Goal: Task Accomplishment & Management: Complete application form

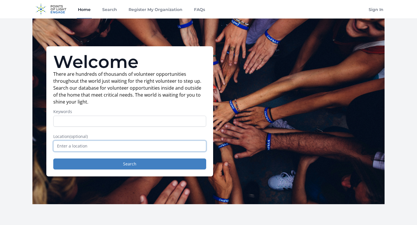
click at [84, 146] on input "text" at bounding box center [129, 146] width 153 height 11
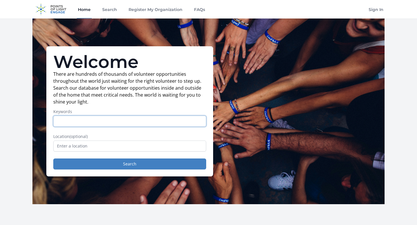
click at [85, 123] on input "Keywords" at bounding box center [129, 121] width 153 height 11
type input "teaching"
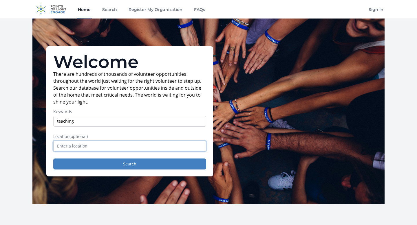
click at [91, 144] on input "text" at bounding box center [129, 146] width 153 height 11
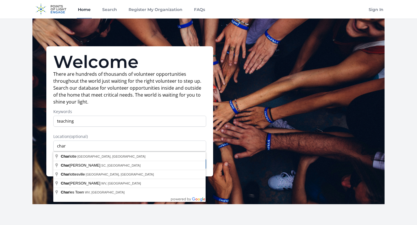
type input "Charlotte, NC, USA"
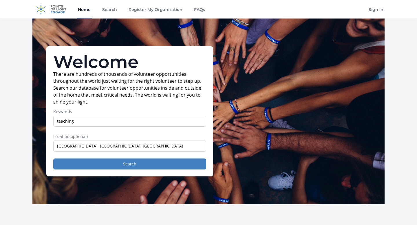
click at [93, 170] on div "Welcome There are hundreds of thousands of volunteer opportunities throughout t…" at bounding box center [129, 111] width 167 height 130
click at [93, 164] on button "Search" at bounding box center [129, 164] width 153 height 11
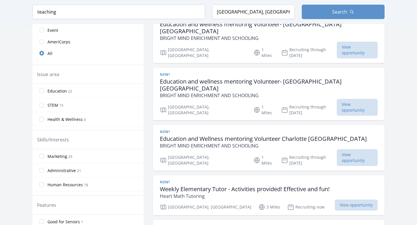
scroll to position [169, 0]
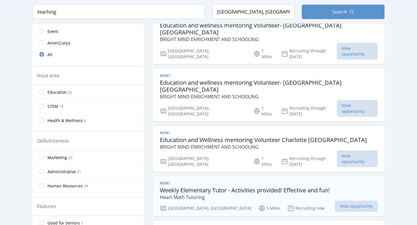
click at [184, 187] on h3 "Weekly Elementary Tutor - Activities provided! Effective and fun!" at bounding box center [245, 190] width 170 height 7
click at [355, 181] on div "New! Weekly Elementary Tutor - Activities provided! Effective and fun! Heart Ma…" at bounding box center [269, 191] width 218 height 20
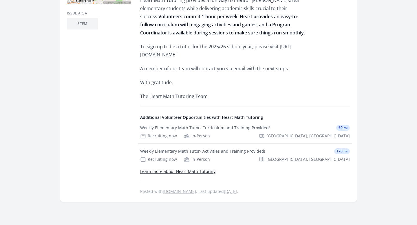
scroll to position [217, 0]
click at [218, 54] on p "To sign up to be a tutor for the 2025/26 school year, please visit [URL][DOMAIN…" at bounding box center [224, 50] width 169 height 16
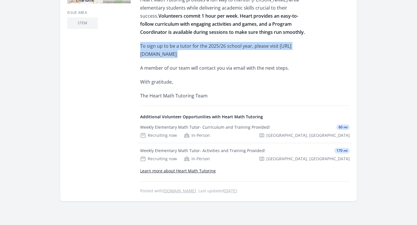
click at [218, 54] on p "To sign up to be a tutor for the 2025/26 school year, please visit [URL][DOMAIN…" at bounding box center [224, 50] width 169 height 16
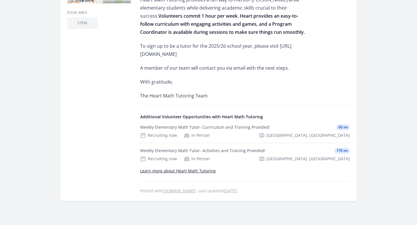
drag, startPoint x: 140, startPoint y: 54, endPoint x: 257, endPoint y: 55, distance: 117.5
click at [257, 55] on p "To sign up to be a tutor for the 2025/26 school year, please visit [URL][DOMAIN…" at bounding box center [224, 50] width 169 height 16
copy p "[URL][DOMAIN_NAME]"
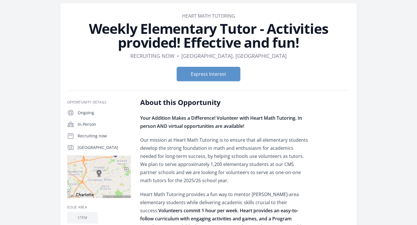
scroll to position [0, 0]
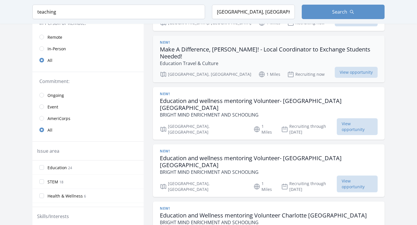
scroll to position [95, 0]
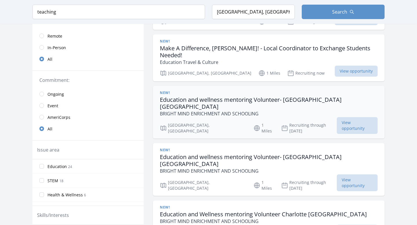
click at [247, 96] on h3 "Education and wellness mentoring Volunteer- Charlotte NC" at bounding box center [269, 103] width 218 height 14
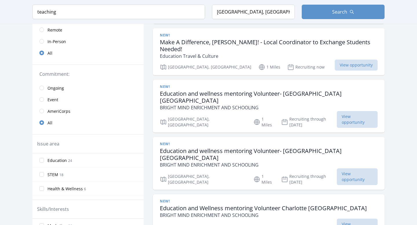
scroll to position [0, 0]
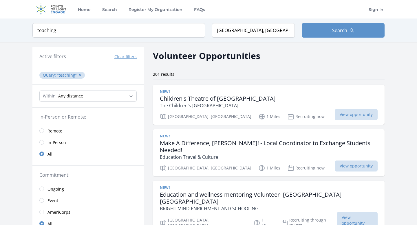
click at [77, 73] on span "teaching ✕" at bounding box center [70, 74] width 27 height 5
click at [80, 77] on button "✕" at bounding box center [79, 75] width 3 height 6
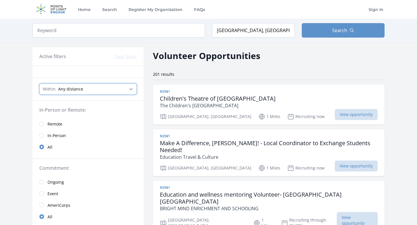
click at [77, 91] on select "Any distance , 5 Miles , 20 Miles , 50 Miles , 100 Miles" at bounding box center [87, 89] width 97 height 11
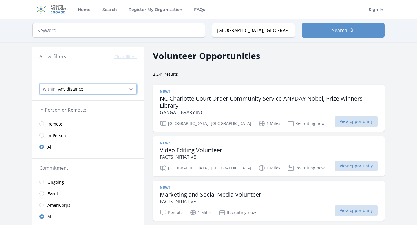
click at [77, 91] on select "Any distance , 5 Miles , 20 Miles , 50 Miles , 100 Miles" at bounding box center [87, 89] width 97 height 11
select select "32186"
click at [39, 84] on select "Any distance , 5 Miles , 20 Miles , 50 Miles , 100 Miles" at bounding box center [87, 89] width 97 height 11
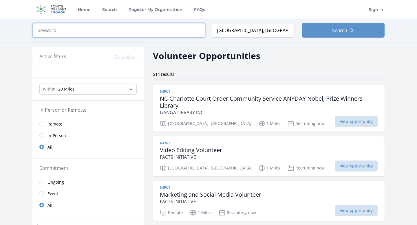
click at [86, 30] on input "search" at bounding box center [118, 30] width 172 height 14
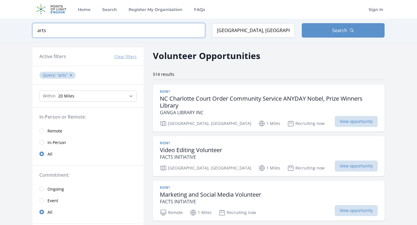
click button "submit" at bounding box center [0, 0] width 0 height 0
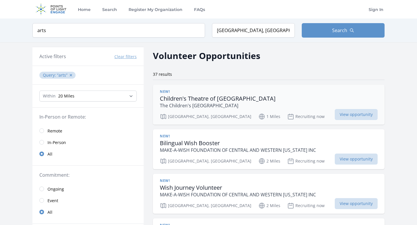
scroll to position [16, 0]
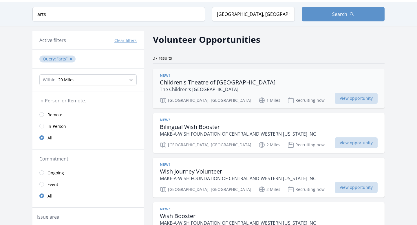
click at [231, 76] on div "New!" at bounding box center [218, 75] width 116 height 5
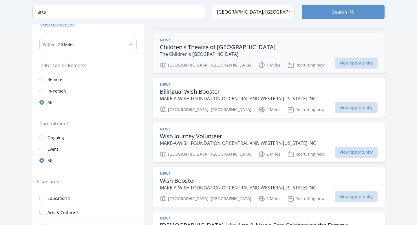
scroll to position [53, 0]
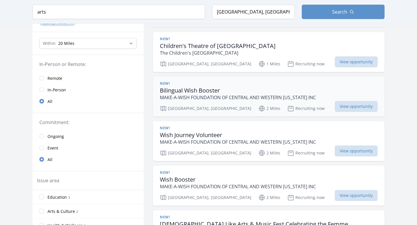
click at [204, 90] on h3 "Bilingual Wish Booster" at bounding box center [238, 90] width 156 height 7
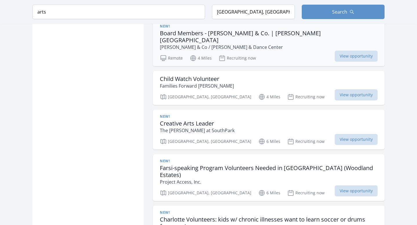
scroll to position [397, 0]
click at [177, 120] on h3 "Creative Arts Leader" at bounding box center [197, 123] width 75 height 7
click at [182, 164] on h3 "Farsi-speaking Program Volunteers Needed in [GEOGRAPHIC_DATA] (Woodland Estates)" at bounding box center [269, 171] width 218 height 14
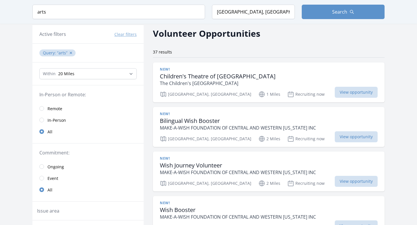
scroll to position [0, 0]
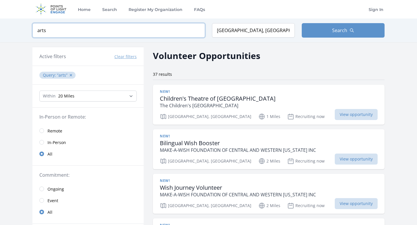
click at [142, 30] on input "arts" at bounding box center [118, 30] width 172 height 14
type input "a"
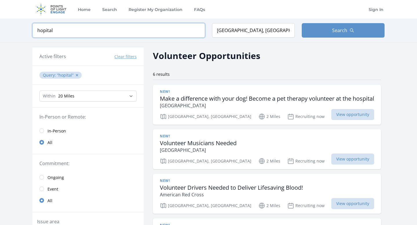
click at [109, 31] on input "hopital" at bounding box center [118, 30] width 172 height 14
type input "h"
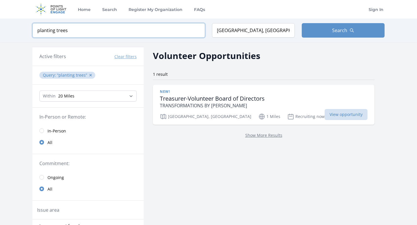
click at [106, 27] on input "planting trees" at bounding box center [118, 30] width 172 height 14
type input "trees"
click button "submit" at bounding box center [0, 0] width 0 height 0
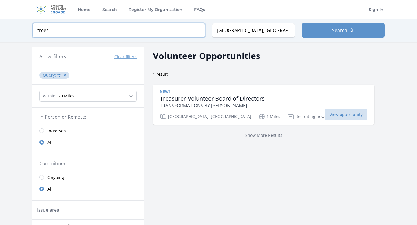
click at [107, 29] on input "trees" at bounding box center [118, 30] width 172 height 14
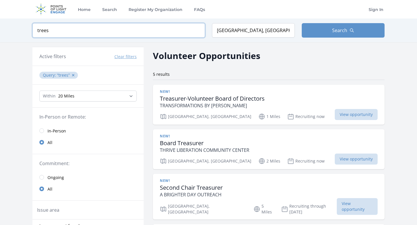
click button "submit" at bounding box center [0, 0] width 0 height 0
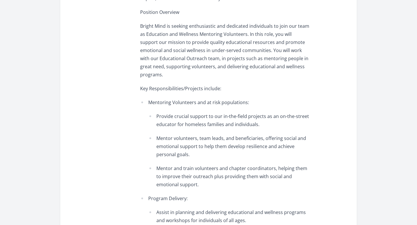
scroll to position [247, 0]
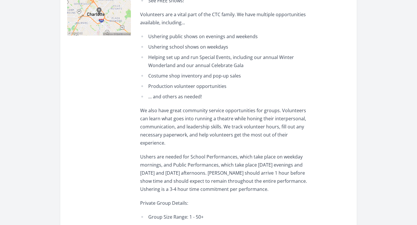
scroll to position [173, 0]
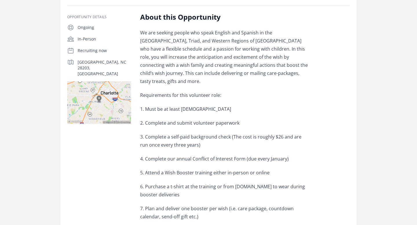
scroll to position [94, 0]
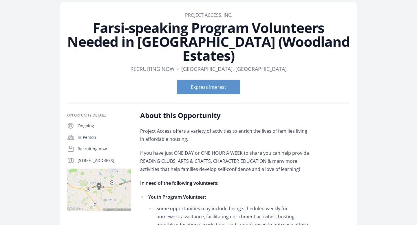
scroll to position [23, 0]
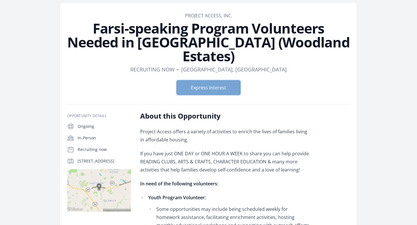
click at [210, 80] on button "Express Interest" at bounding box center [208, 87] width 64 height 14
click at [190, 80] on button "Express Interest" at bounding box center [208, 87] width 64 height 14
